Goal: Task Accomplishment & Management: Use online tool/utility

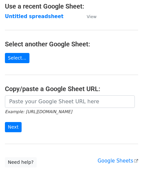
scroll to position [66, 0]
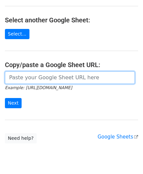
click at [31, 79] on input "url" at bounding box center [70, 77] width 130 height 12
paste input "https://docs.google.com/spreadsheets/d/165IWmw9prA6cIm0pu7o0bQOjsDmDfxPEwfh7yG3…"
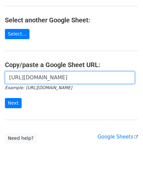
scroll to position [0, 147]
type input "https://docs.google.com/spreadsheets/d/165IWmw9prA6cIm0pu7o0bQOjsDmDfxPEwfh7yG3…"
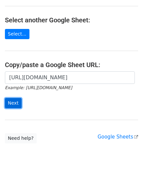
click at [15, 100] on input "Next" at bounding box center [13, 103] width 17 height 10
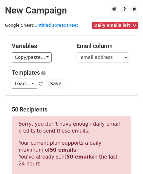
scroll to position [211, 0]
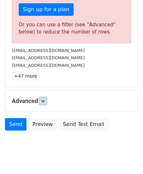
click at [44, 97] on link at bounding box center [42, 100] width 7 height 7
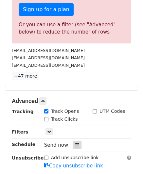
click at [74, 140] on div at bounding box center [77, 144] width 9 height 9
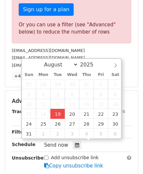
type input "[DATE] 12:00"
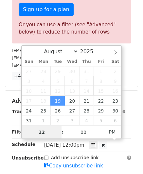
paste input "3"
type input "3"
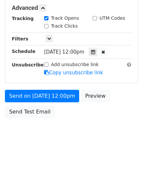
type input "[DATE] 15:00"
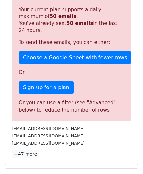
scroll to position [301, 0]
